Goal: Transaction & Acquisition: Book appointment/travel/reservation

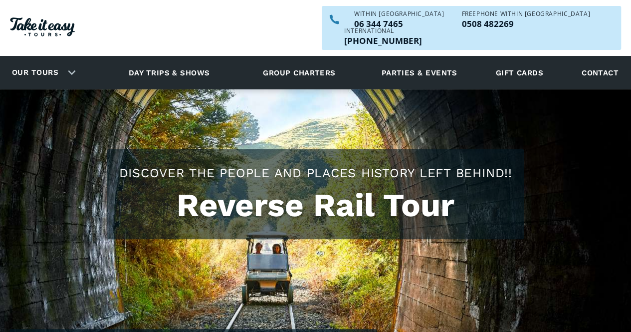
click at [61, 61] on link "Our tours" at bounding box center [34, 72] width 61 height 23
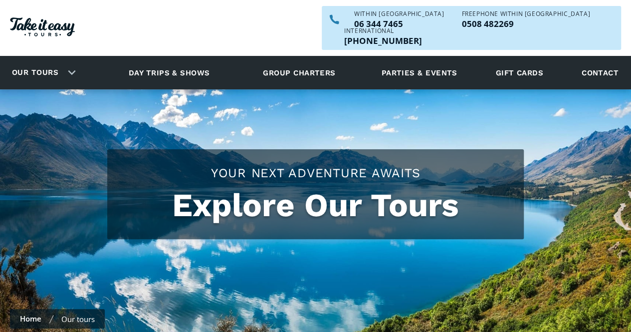
checkbox input "true"
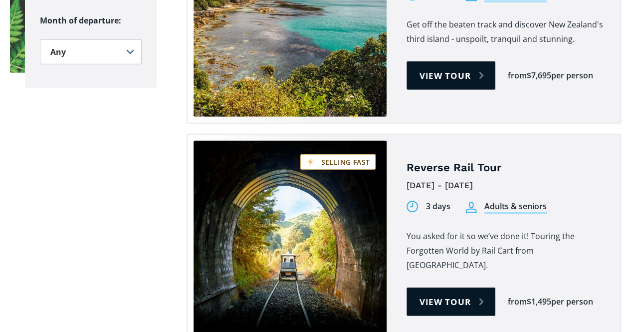
scroll to position [1334, 0]
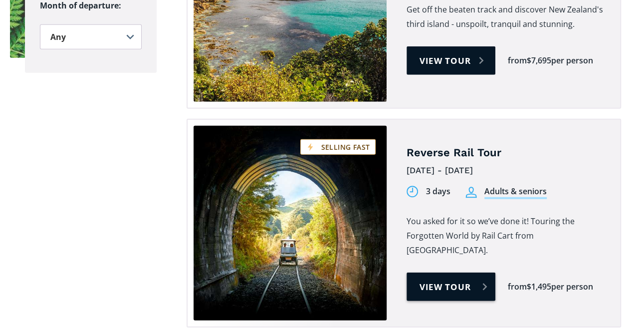
click at [459, 272] on link "View tour" at bounding box center [450, 286] width 89 height 28
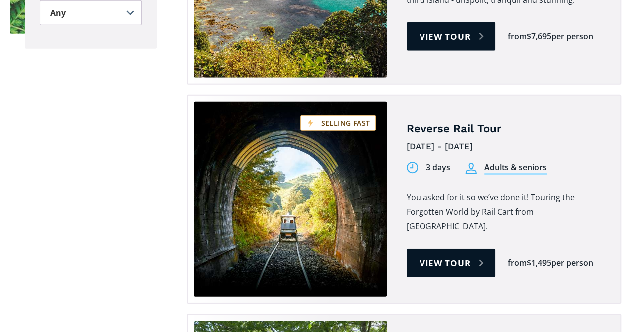
scroll to position [1334, 0]
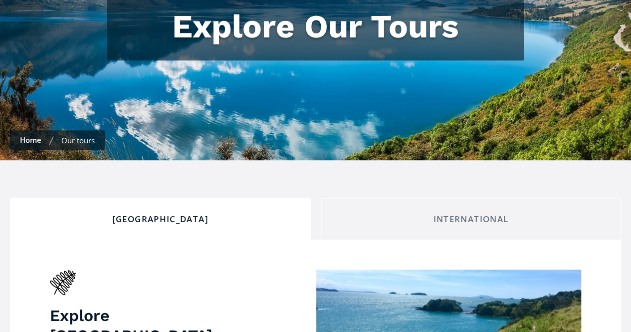
scroll to position [0, 0]
